Goal: Contribute content: Contribute content

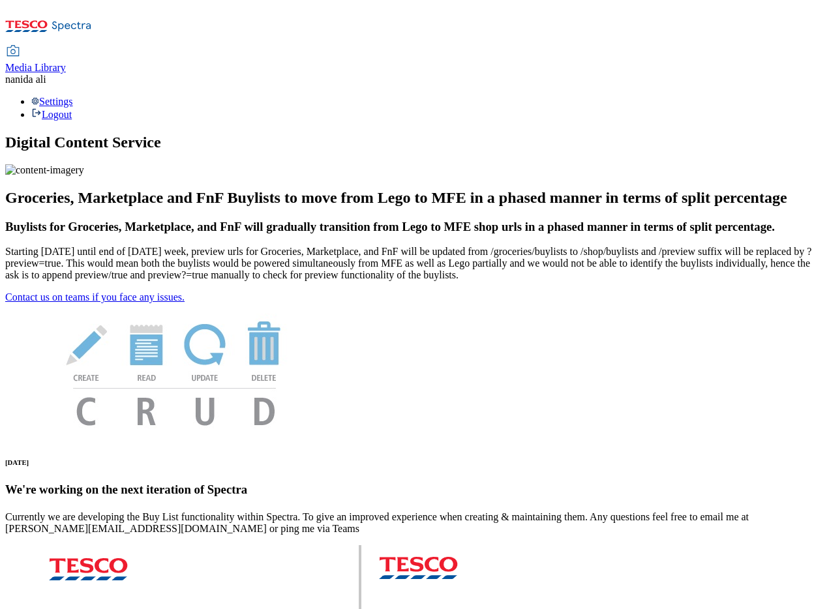
click at [66, 62] on span "Media Library" at bounding box center [35, 67] width 61 height 11
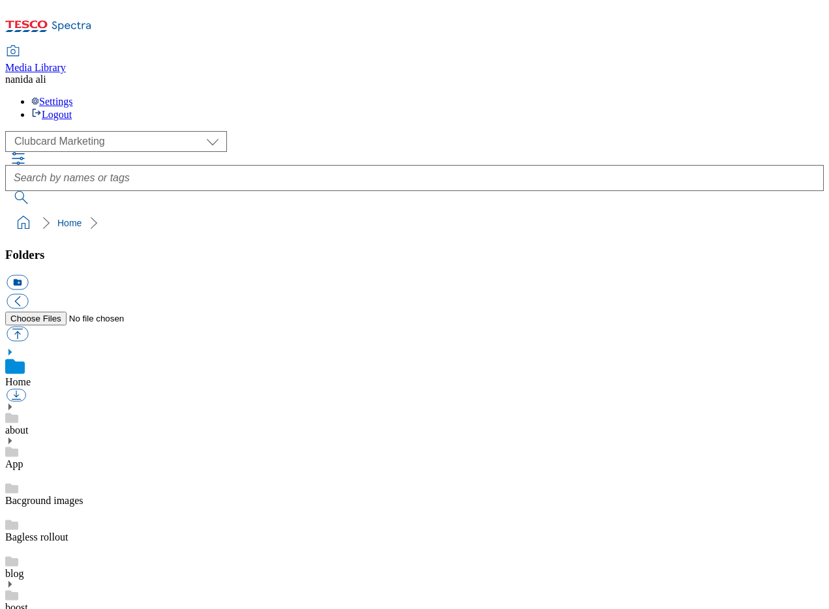
scroll to position [8, 0]
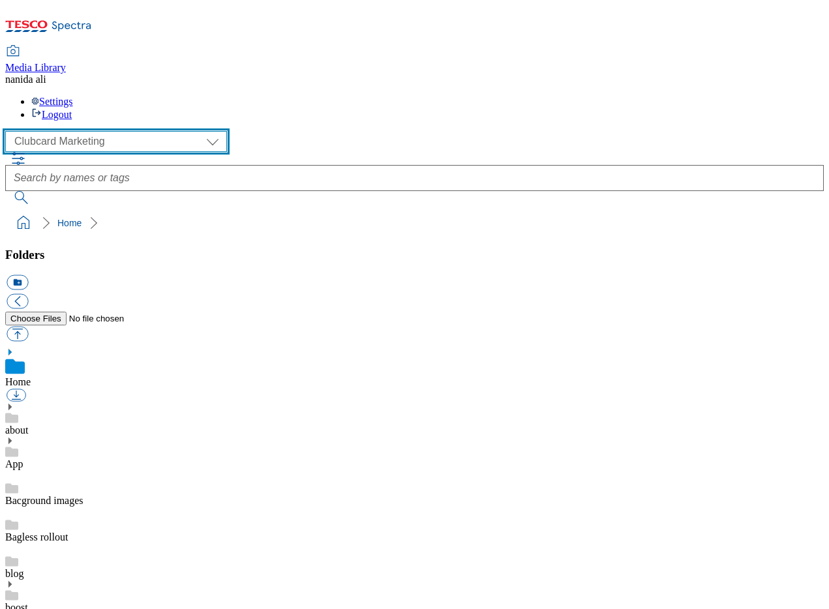
select select "flare-homepage"
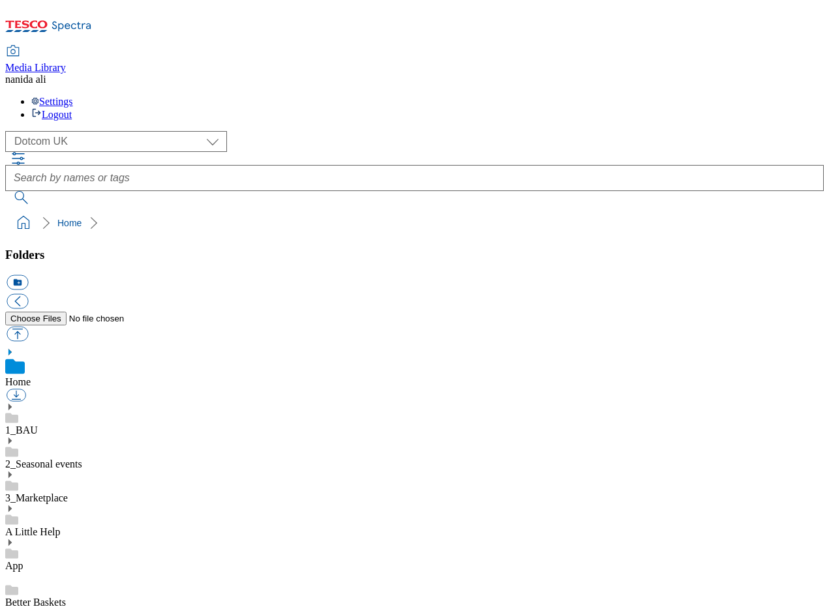
click at [38, 424] on link "1_BAU" at bounding box center [21, 429] width 33 height 11
click at [14, 388] on icon at bounding box center [9, 392] width 9 height 9
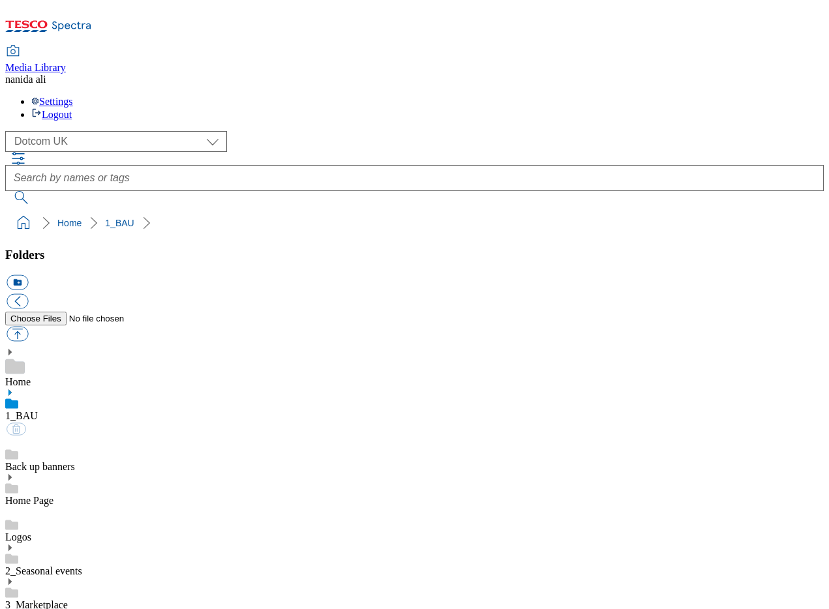
click at [53, 495] on link "Home Page" at bounding box center [29, 500] width 48 height 11
click at [14, 458] on icon at bounding box center [9, 462] width 9 height 9
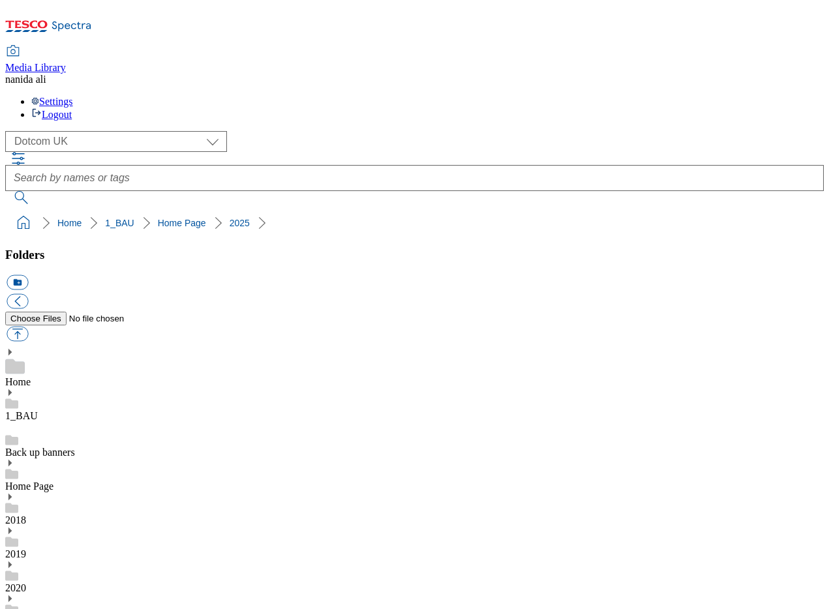
click at [28, 275] on button "icon_new_folder" at bounding box center [18, 282] width 22 height 15
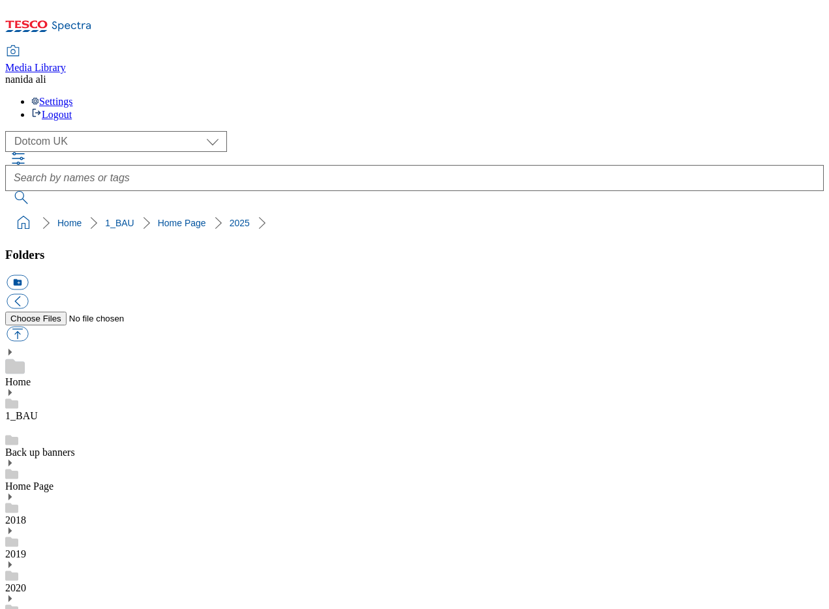
type input "2526"
click at [28, 327] on button "button" at bounding box center [18, 334] width 22 height 15
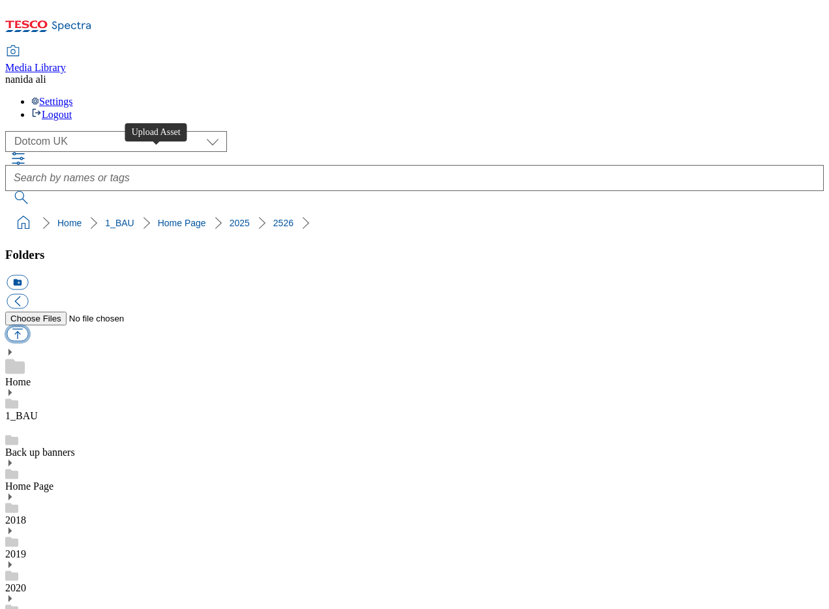
click at [28, 327] on button "button" at bounding box center [18, 334] width 22 height 15
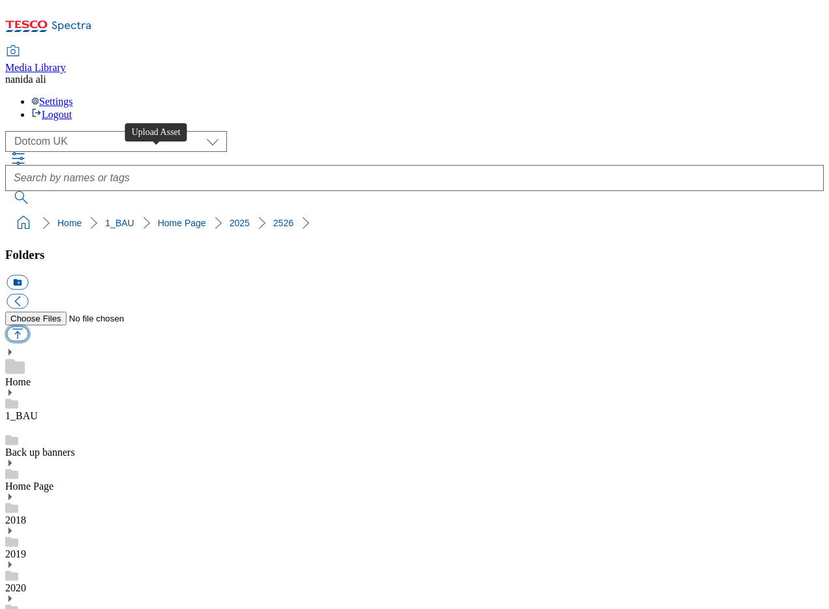
type input "C:\fakepath\2526-DC_Row_ MP-Grill.jpg"
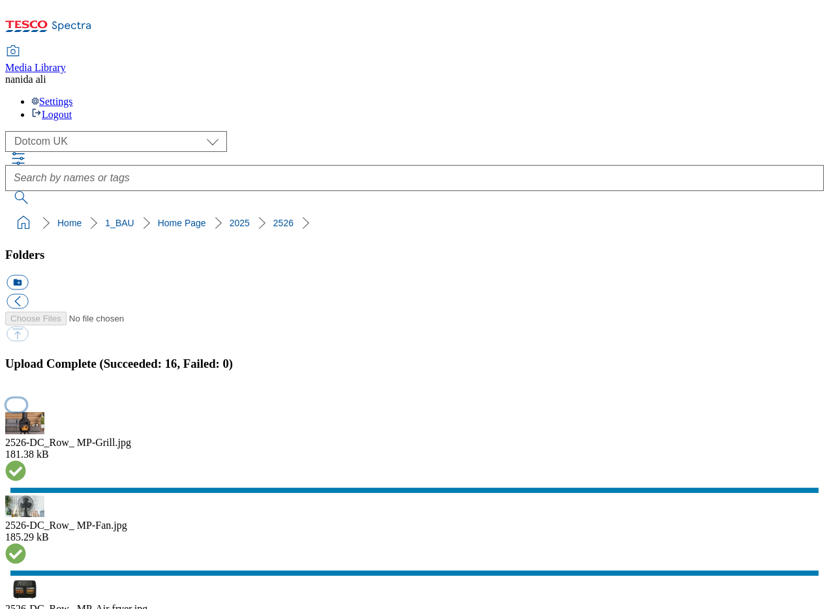
click at [26, 398] on button "button" at bounding box center [17, 404] width 20 height 12
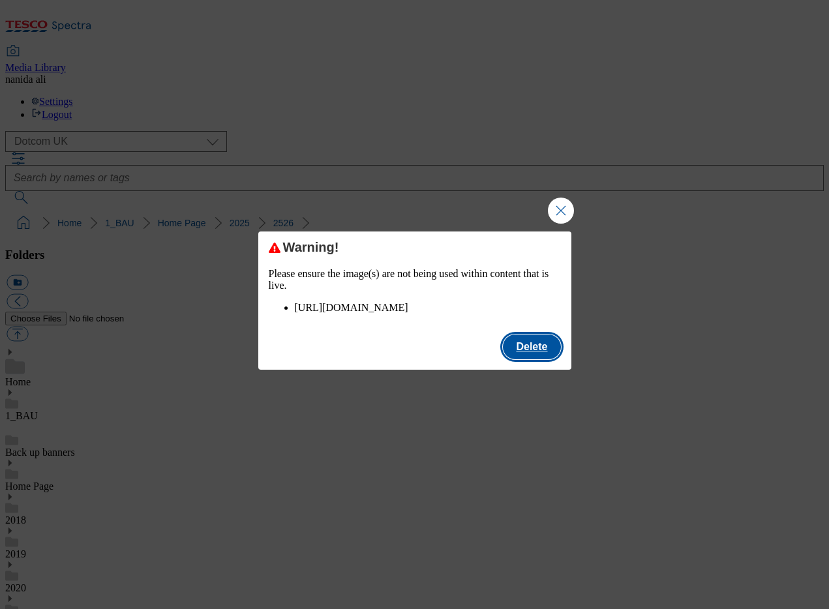
click at [528, 359] on button "Delete" at bounding box center [531, 346] width 57 height 25
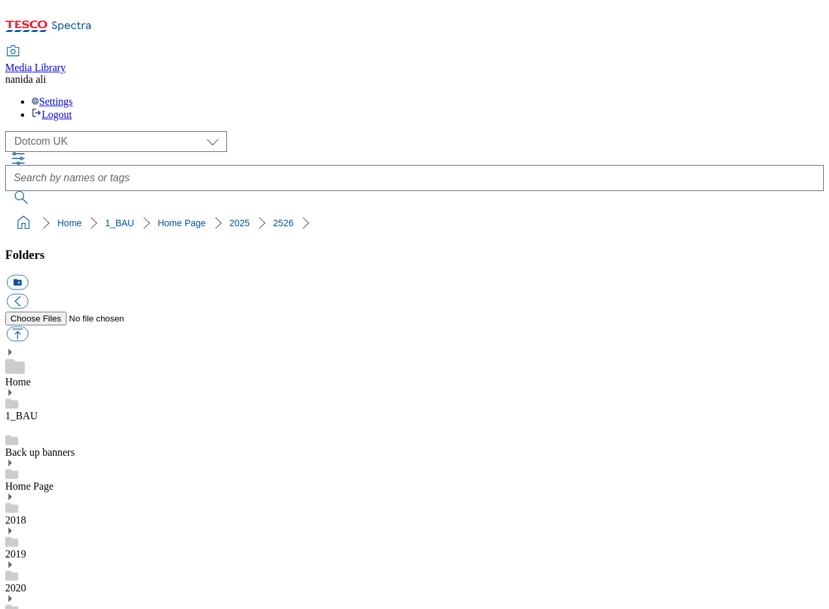
scroll to position [230, 0]
click at [28, 327] on button "button" at bounding box center [18, 334] width 22 height 15
type input "C:\fakepath\2526-DC_Row_ BTS-FandF.jpg"
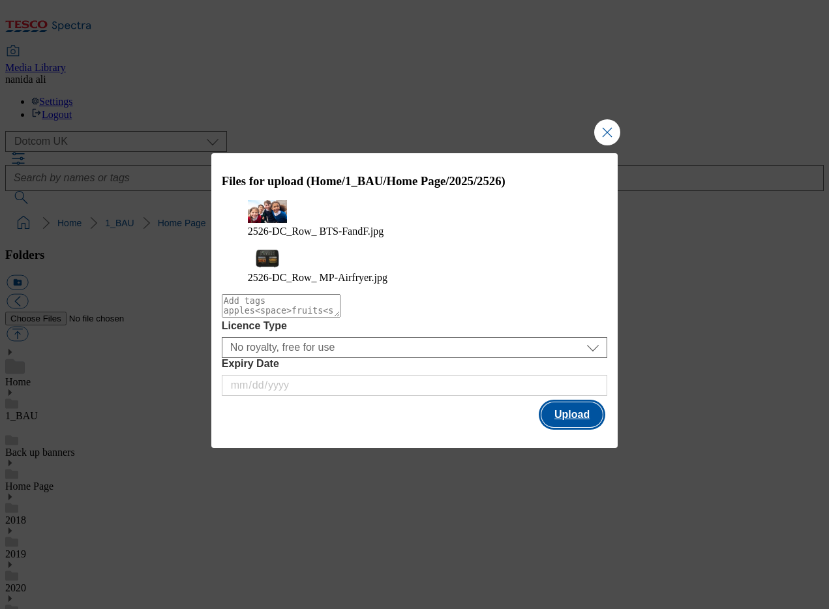
click at [559, 403] on button "Upload" at bounding box center [571, 414] width 61 height 25
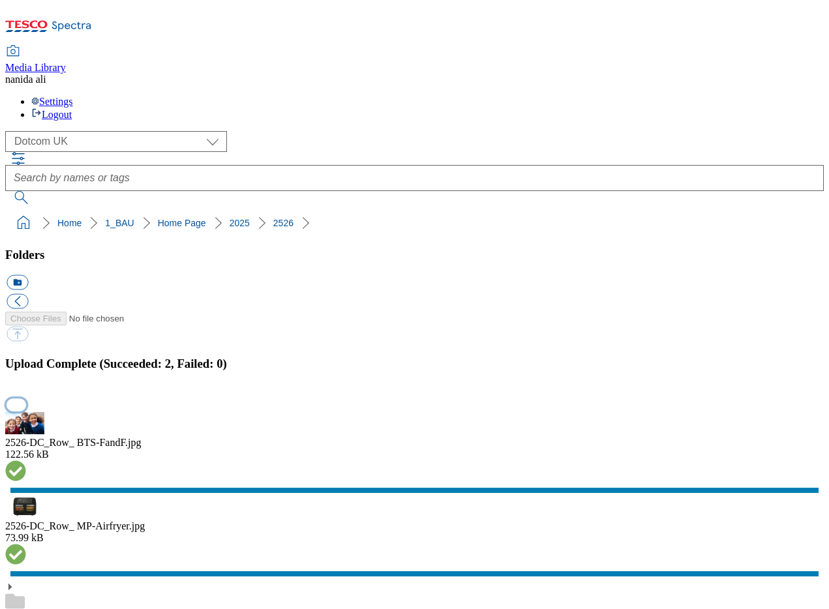
click at [26, 398] on button "button" at bounding box center [17, 404] width 20 height 12
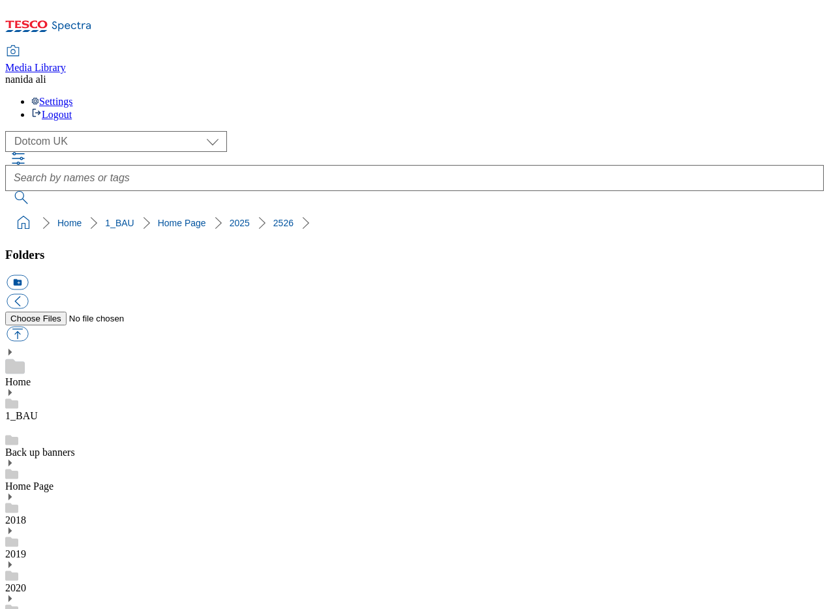
scroll to position [44, 0]
drag, startPoint x: 5, startPoint y: 115, endPoint x: 282, endPoint y: 113, distance: 276.5
click at [282, 211] on nav "Home 1_BAU Home Page 2025 2526" at bounding box center [414, 223] width 818 height 25
copy ol "Home 1_BAU Home Page 2025 2526"
